Goal: Find specific page/section: Find specific page/section

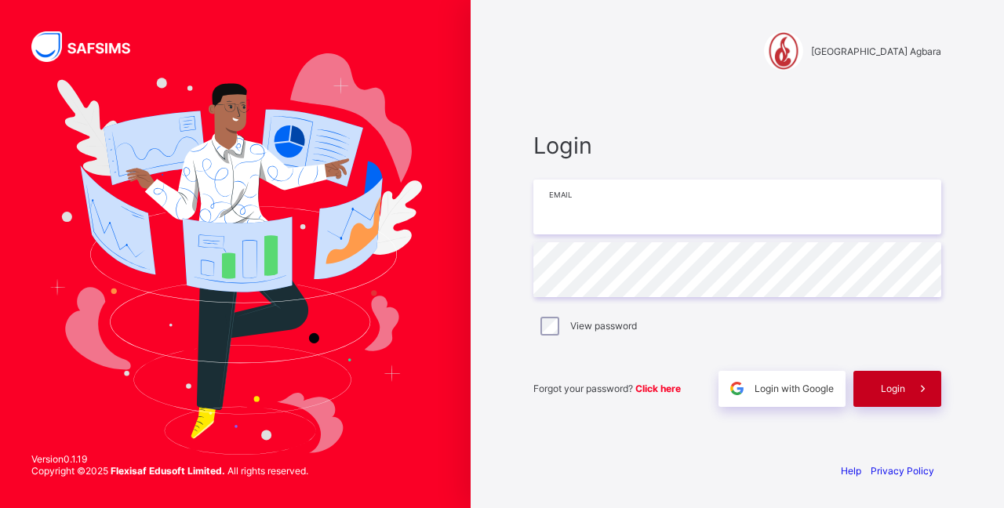
type input "**********"
click at [875, 390] on div "Login" at bounding box center [897, 389] width 88 height 36
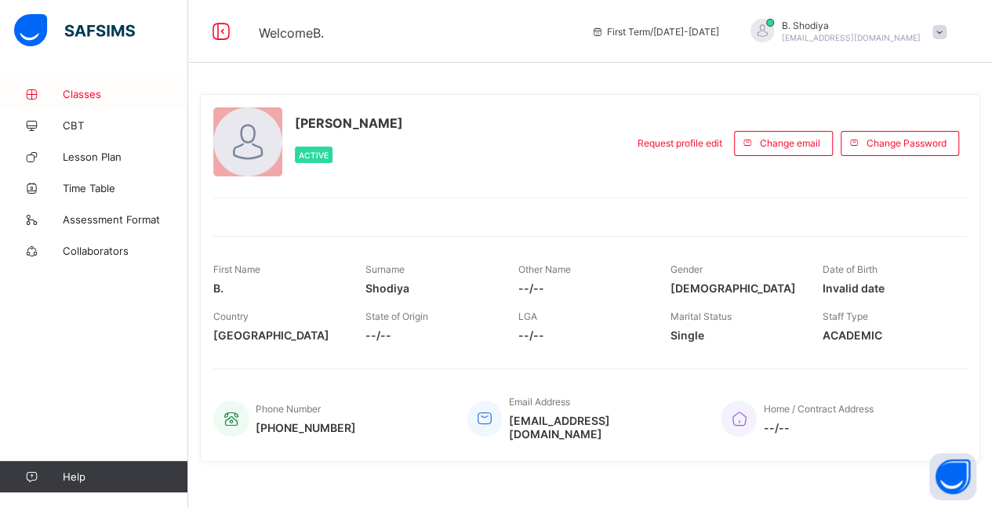
click at [85, 94] on span "Classes" at bounding box center [125, 94] width 125 height 13
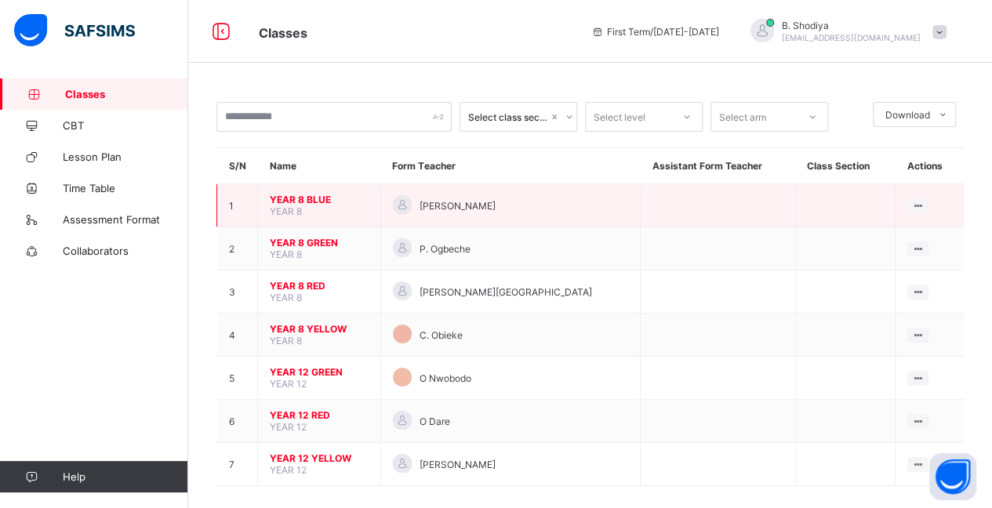
click at [309, 196] on span "YEAR 8 BLUE" at bounding box center [319, 200] width 99 height 12
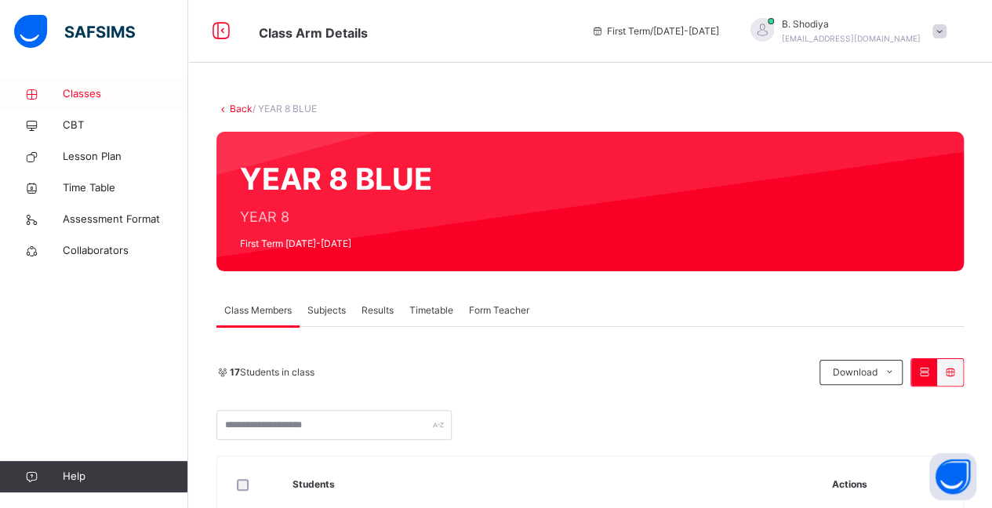
click at [82, 88] on span "Classes" at bounding box center [125, 94] width 125 height 16
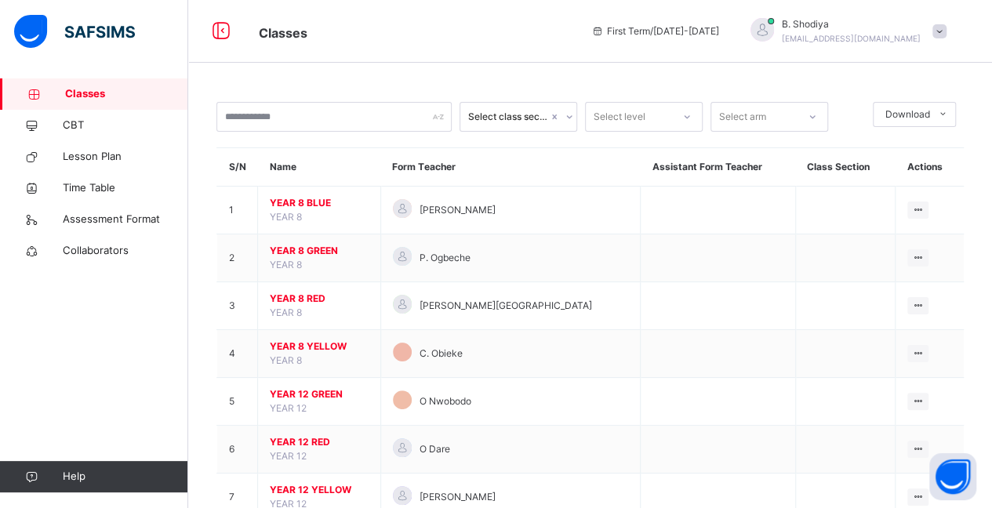
scroll to position [50, 0]
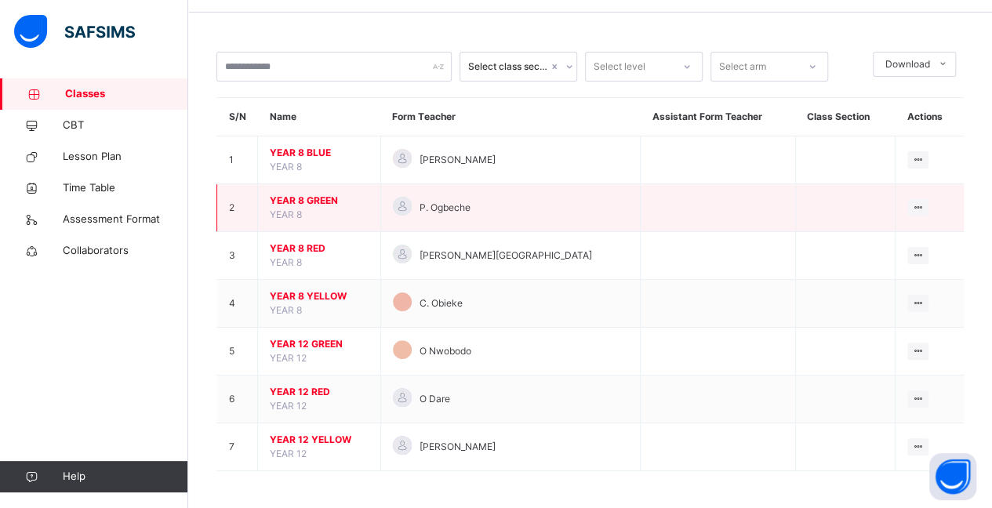
click at [318, 199] on span "YEAR 8 GREEN" at bounding box center [319, 201] width 99 height 14
